Goal: Task Accomplishment & Management: Complete application form

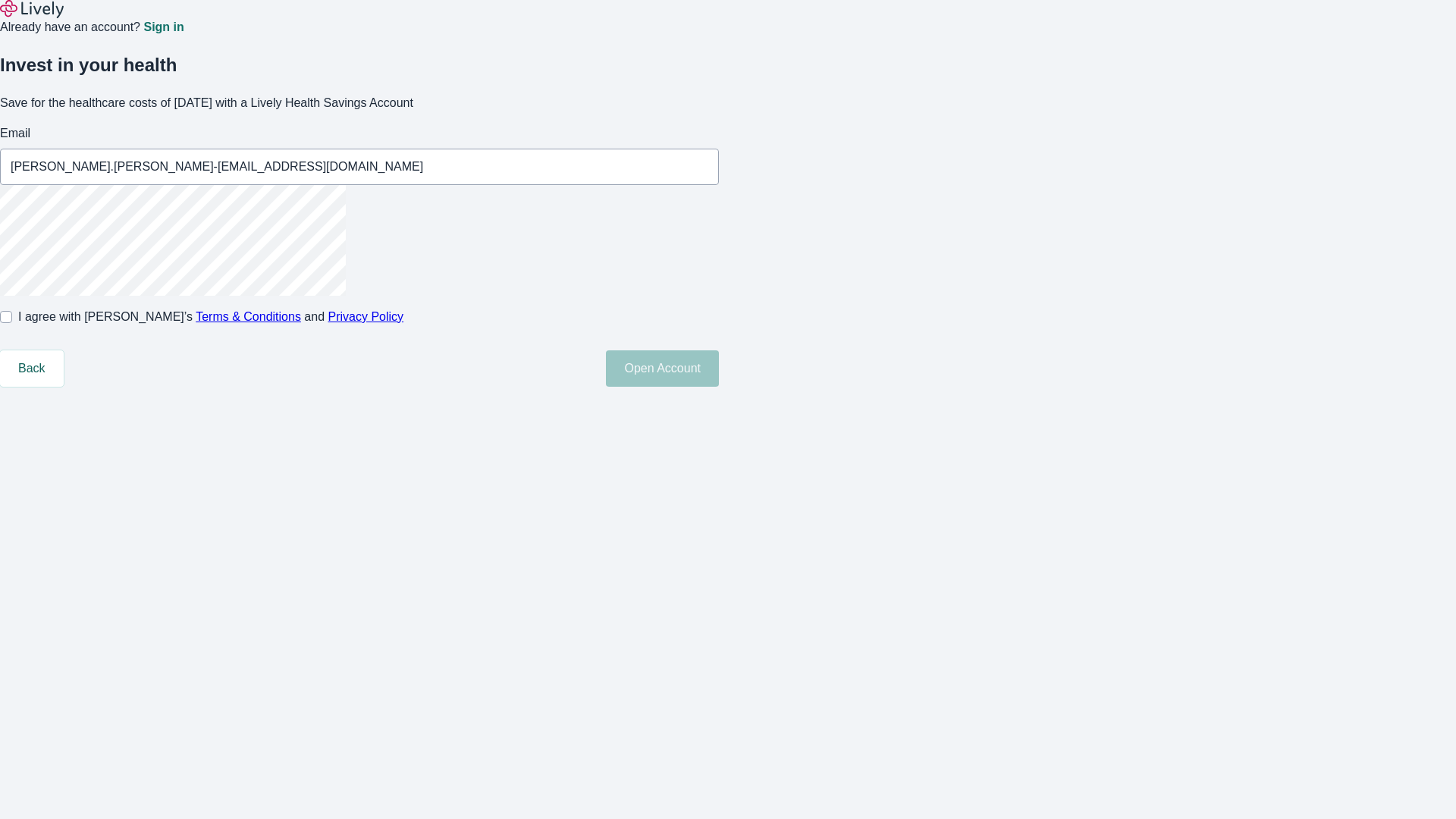
click at [12, 323] on input "I agree with Lively’s Terms & Conditions and Privacy Policy" at bounding box center [6, 316] width 12 height 12
checkbox input "true"
click at [719, 386] on button "Open Account" at bounding box center [663, 368] width 113 height 36
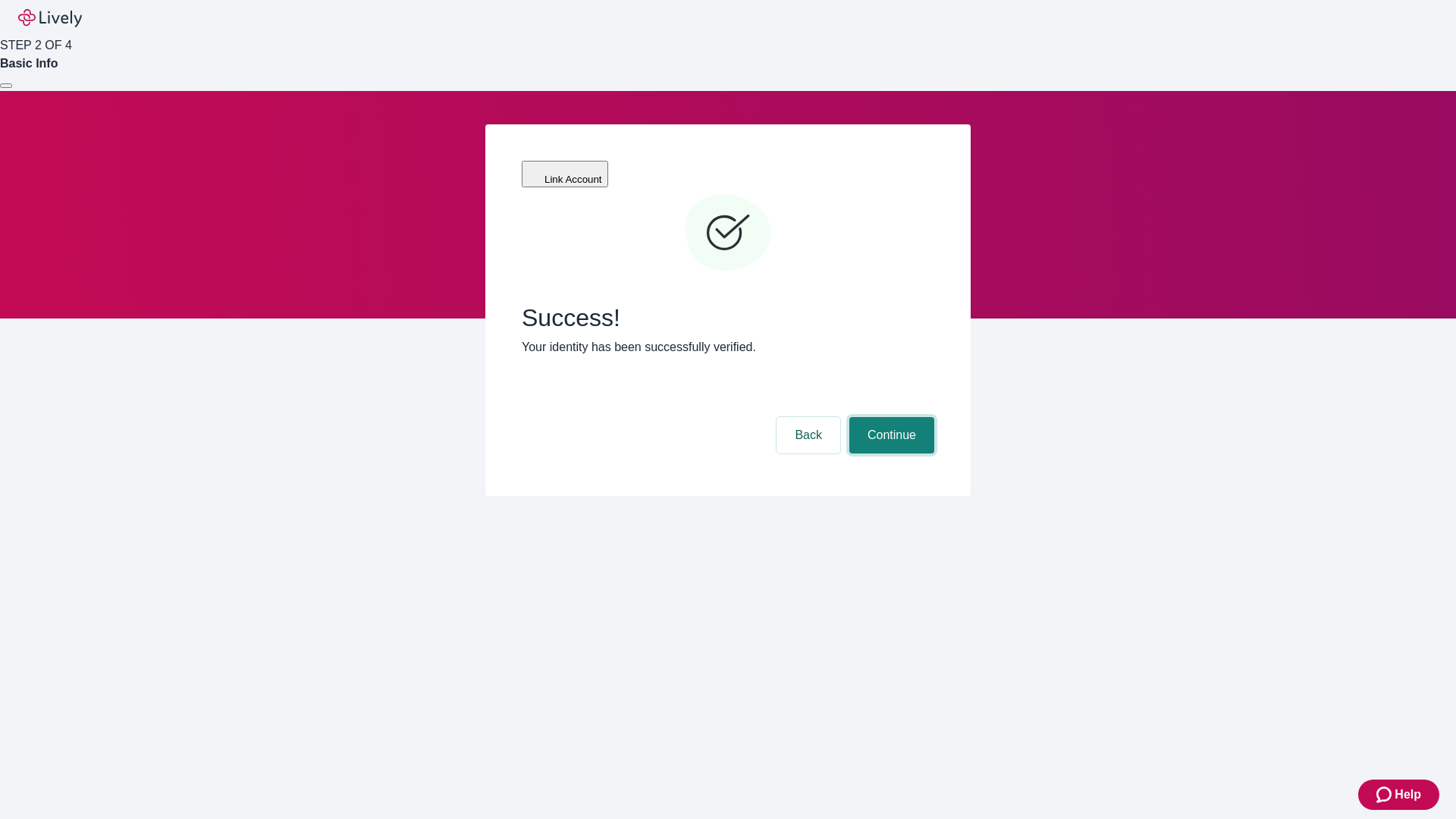
click at [890, 417] on button "Continue" at bounding box center [892, 435] width 85 height 36
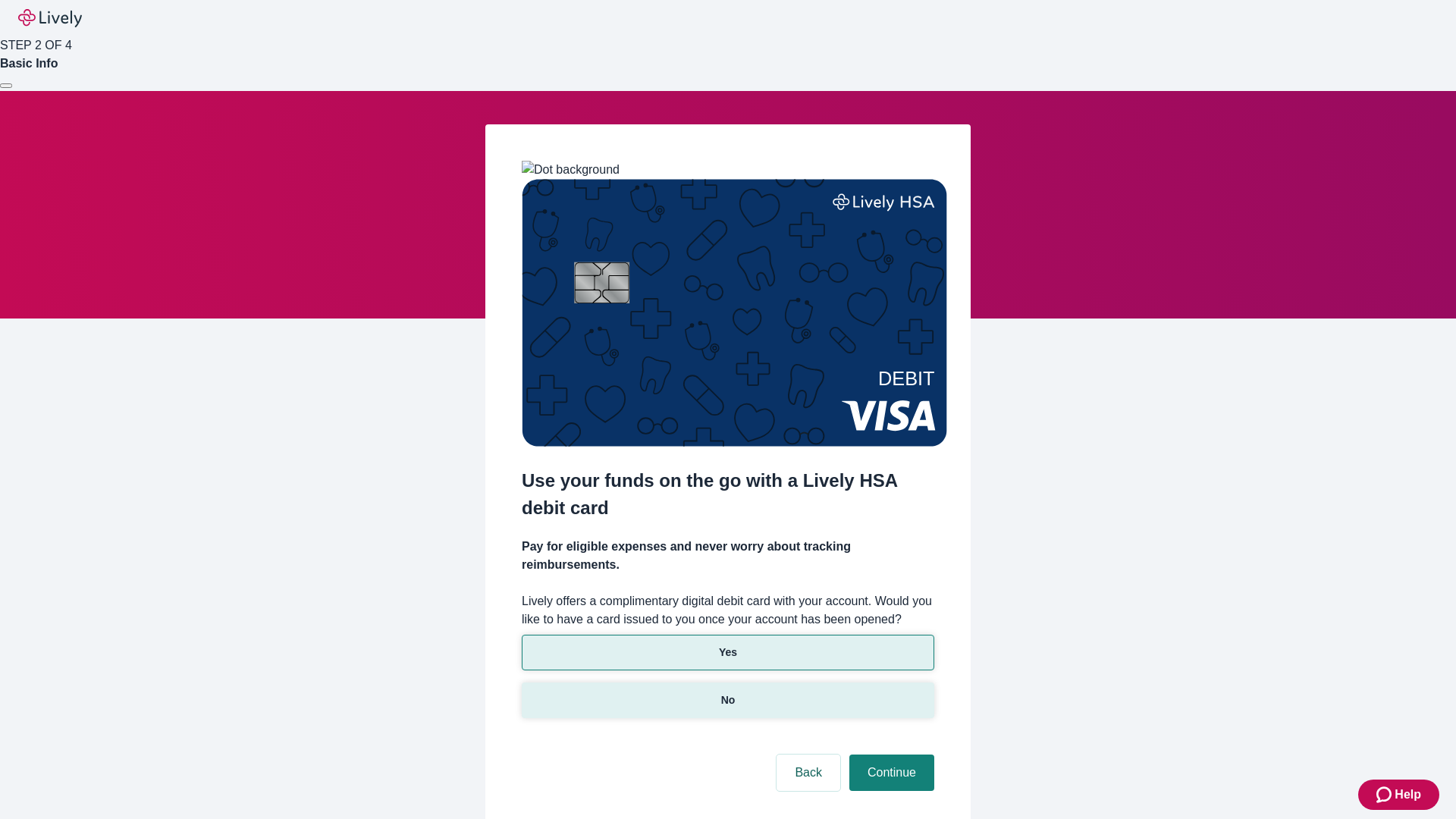
click at [728, 692] on p "No" at bounding box center [728, 699] width 15 height 16
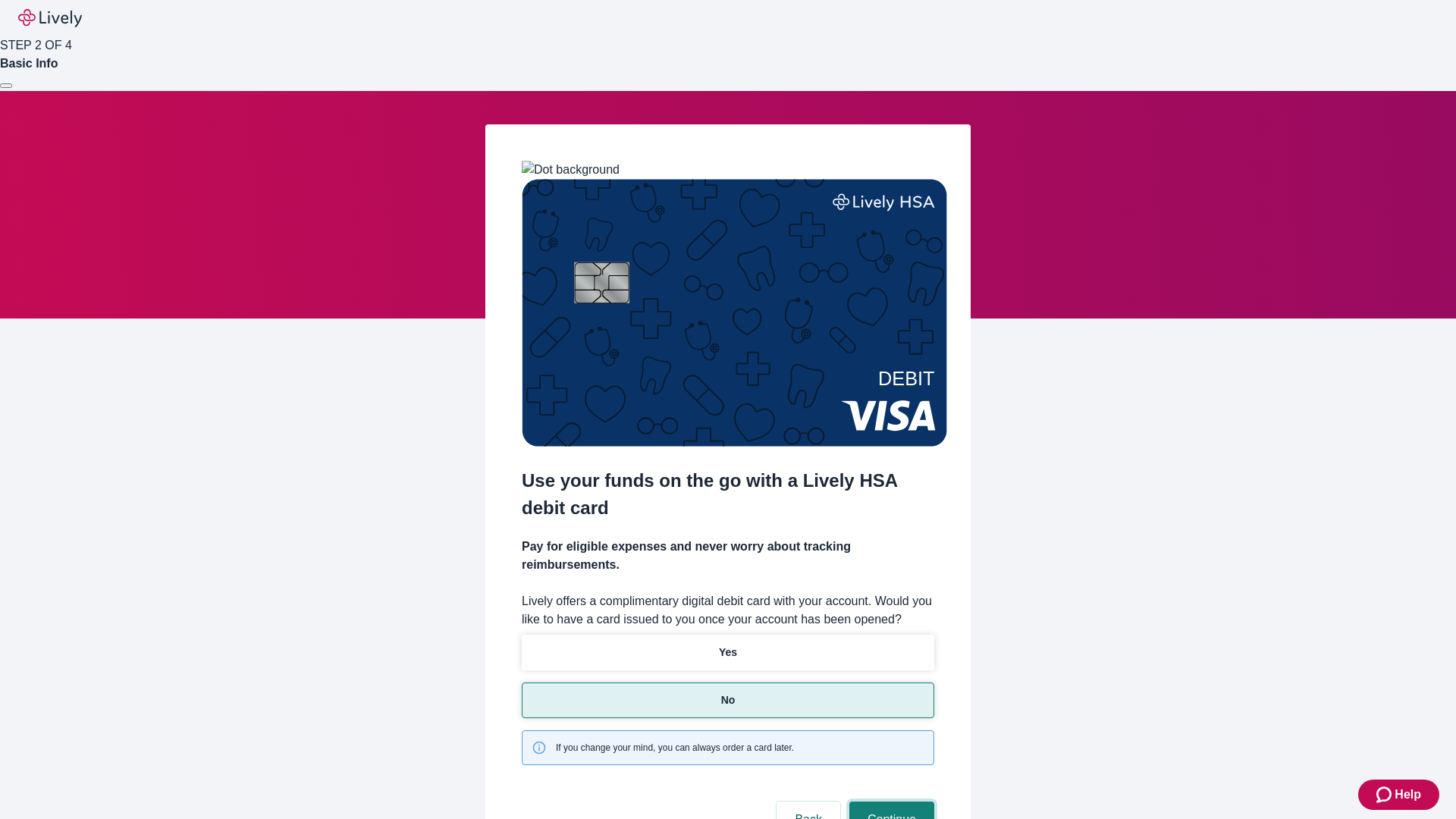
click at [890, 801] on button "Continue" at bounding box center [892, 819] width 85 height 36
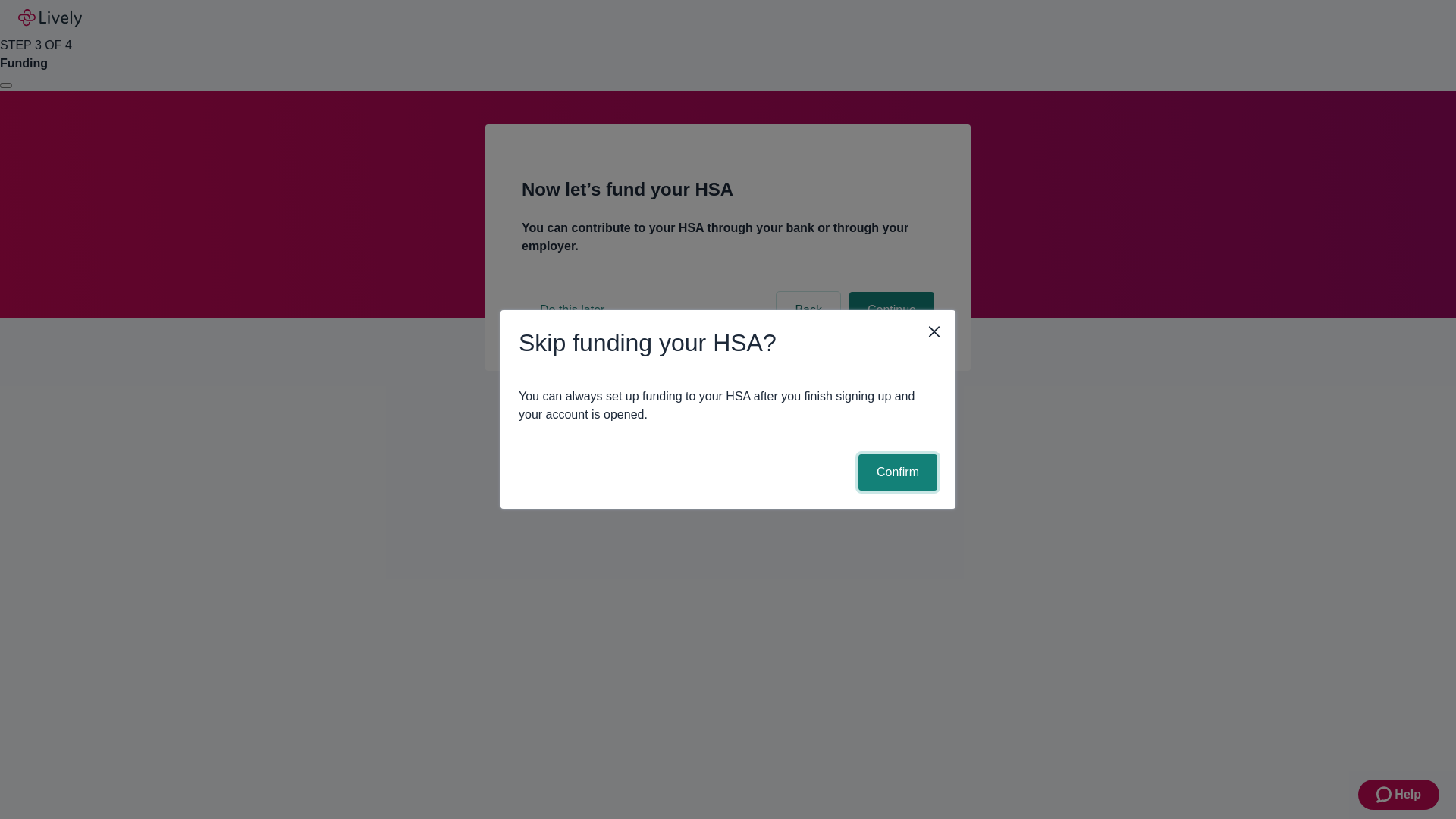
click at [895, 472] on button "Confirm" at bounding box center [897, 472] width 79 height 36
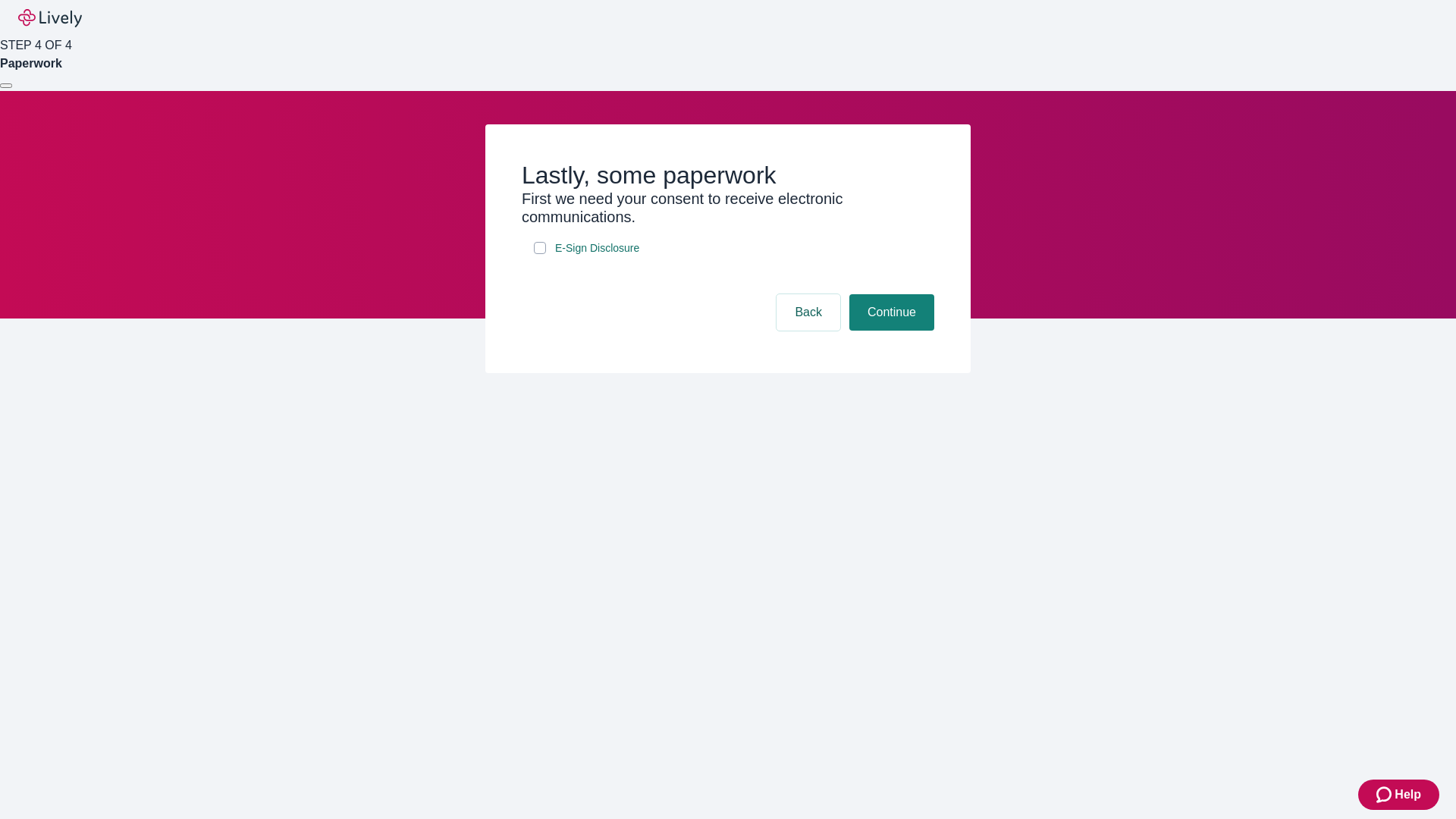
click at [540, 254] on input "E-Sign Disclosure" at bounding box center [539, 247] width 12 height 12
checkbox input "true"
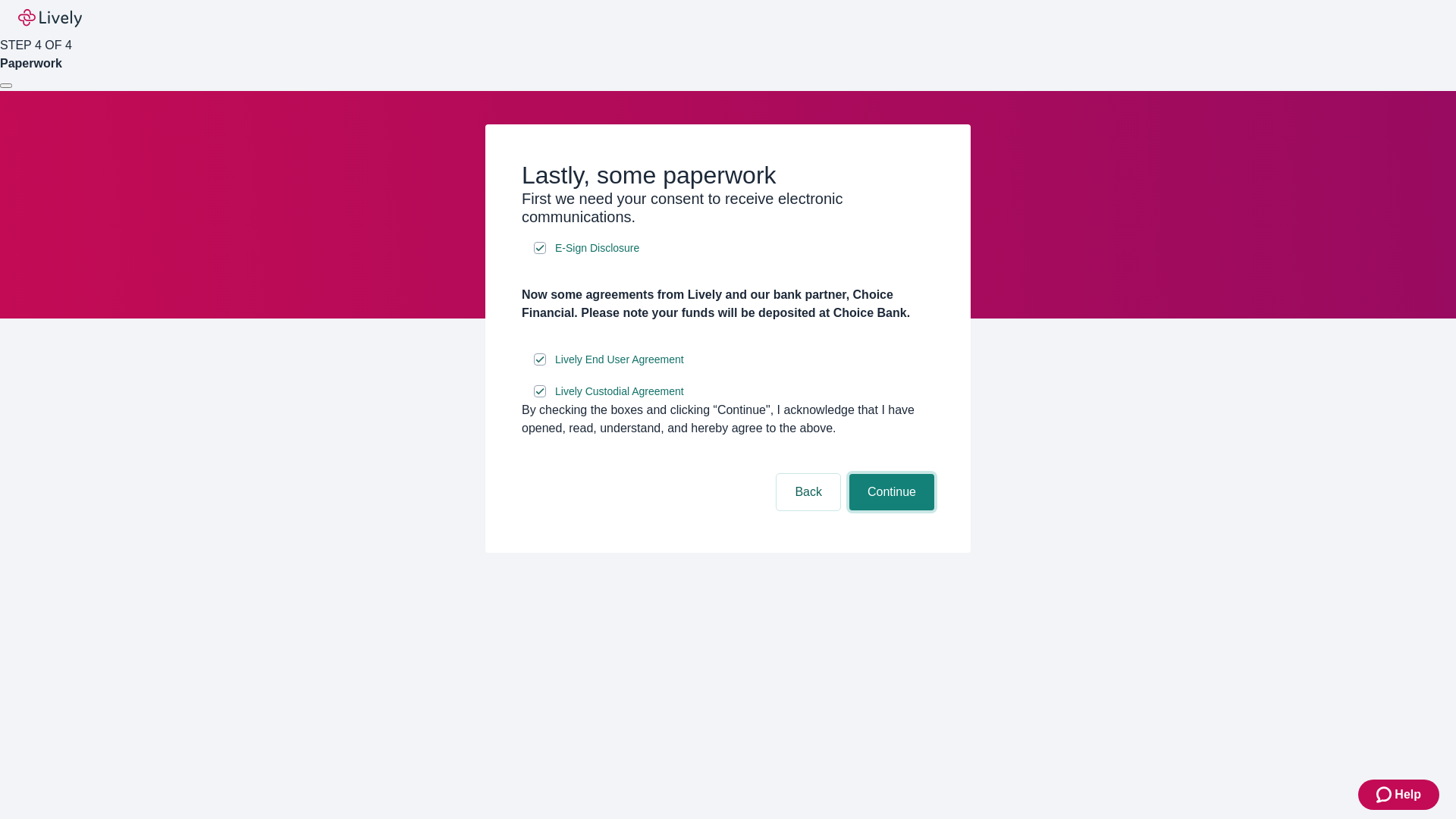
click at [890, 510] on button "Continue" at bounding box center [892, 491] width 85 height 36
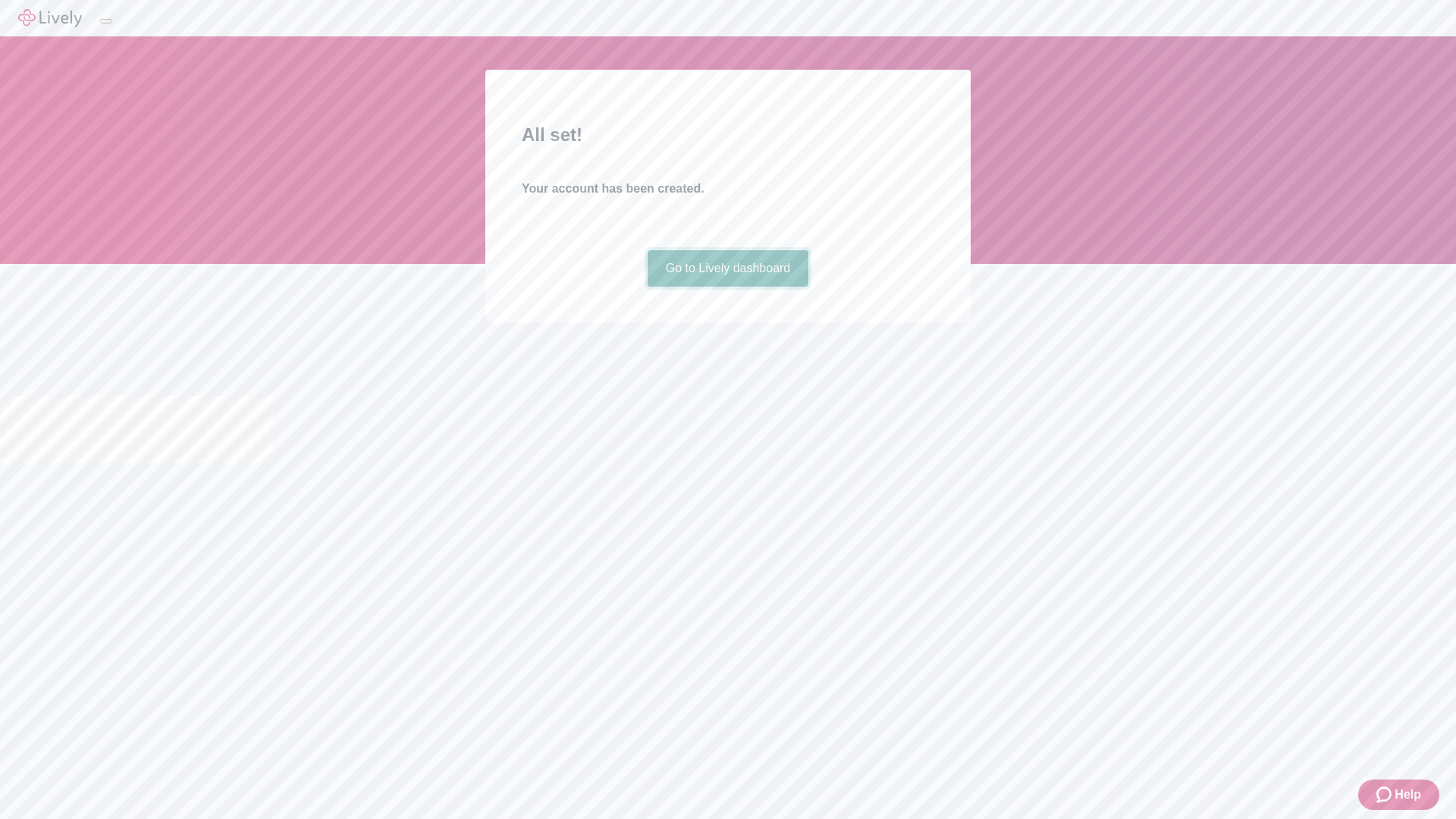
click at [728, 286] on link "Go to Lively dashboard" at bounding box center [728, 268] width 161 height 36
